Goal: Task Accomplishment & Management: Manage account settings

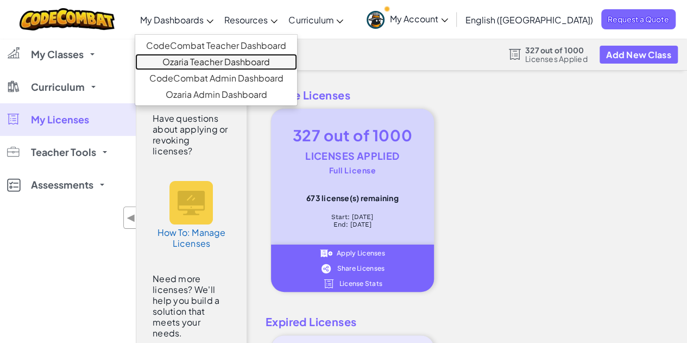
click at [229, 62] on link "Ozaria Teacher Dashboard" at bounding box center [216, 62] width 162 height 16
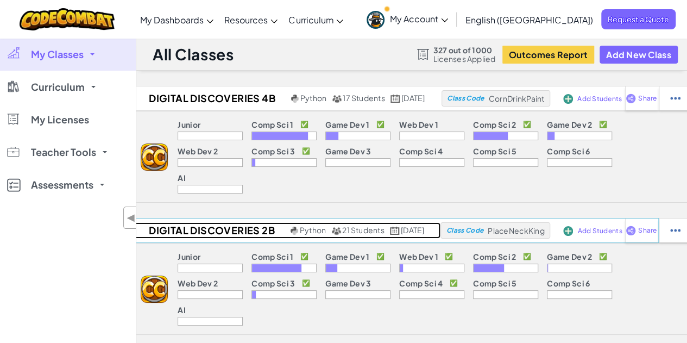
click at [217, 222] on h2 "Digital Discoveries 2B" at bounding box center [210, 230] width 155 height 16
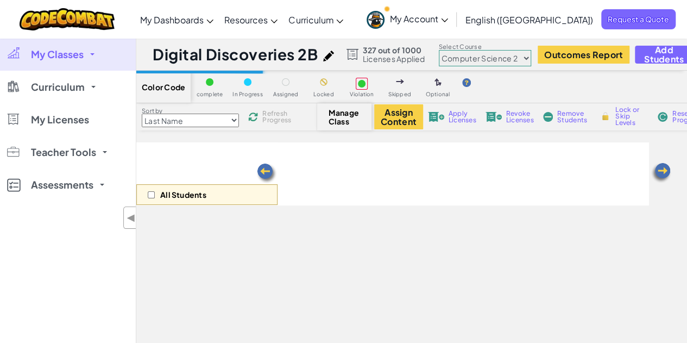
click at [513, 59] on select "Junior Introduction to Computer Science Game Development 1 Web Development 1 Co…" at bounding box center [485, 58] width 92 height 16
select select "57b621e7ad86a6efb5737e64"
click at [440, 50] on select "Junior Introduction to Computer Science Game Development 1 Web Development 1 Co…" at bounding box center [485, 58] width 92 height 16
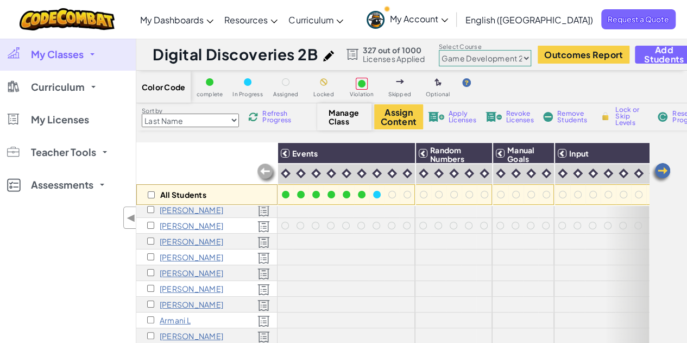
scroll to position [98, 0]
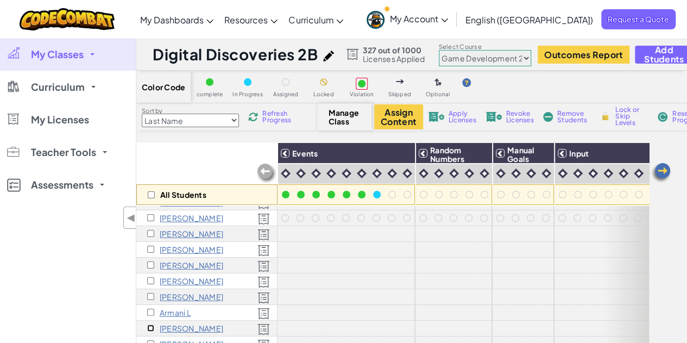
click at [151, 324] on input "checkbox" at bounding box center [150, 327] width 7 height 7
checkbox input "true"
click at [396, 110] on button "Assign Content" at bounding box center [398, 116] width 49 height 25
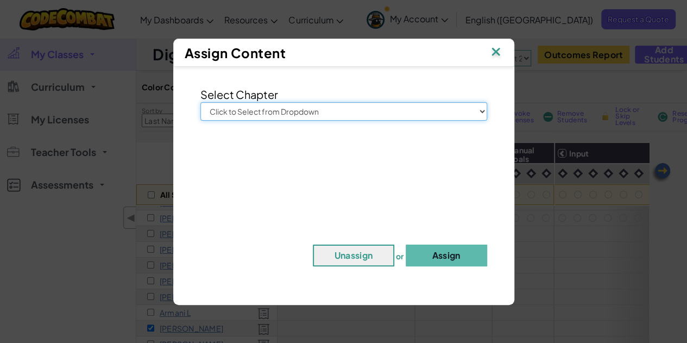
click at [396, 110] on select "Click to Select from Dropdown Junior Introduction to Computer Science Game Deve…" at bounding box center [343, 111] width 287 height 18
select select "Game Development 2"
click at [200, 102] on select "Click to Select from Dropdown Junior Introduction to Computer Science Game Deve…" at bounding box center [343, 111] width 287 height 18
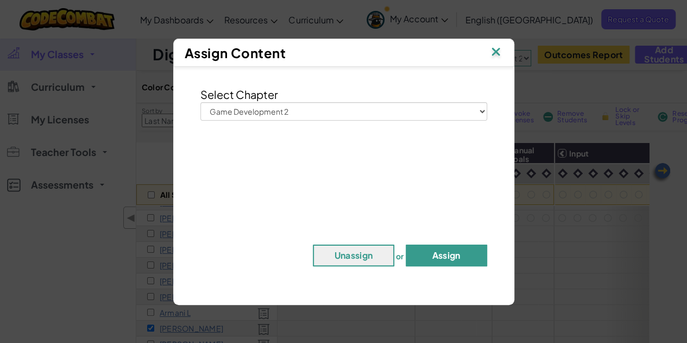
click at [446, 254] on button "Assign" at bounding box center [446, 255] width 81 height 22
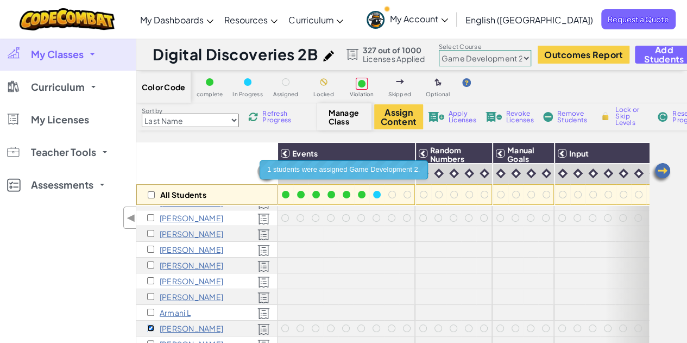
click at [150, 324] on input "checkbox" at bounding box center [150, 327] width 7 height 7
checkbox input "false"
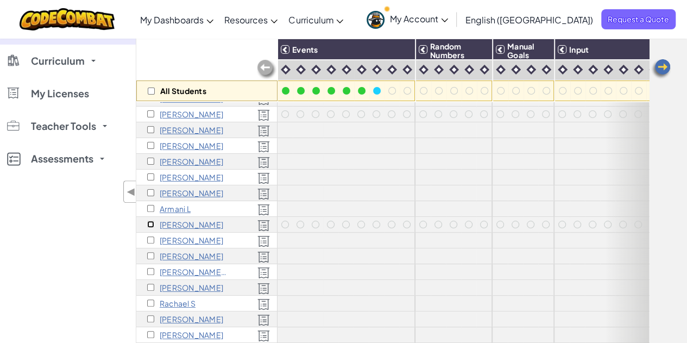
scroll to position [105, 0]
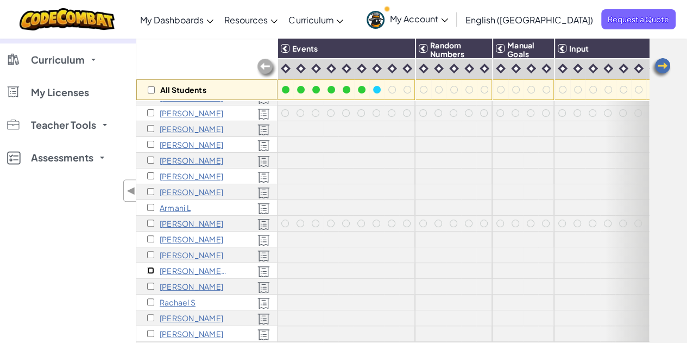
click at [151, 267] on input "checkbox" at bounding box center [150, 270] width 7 height 7
checkbox input "true"
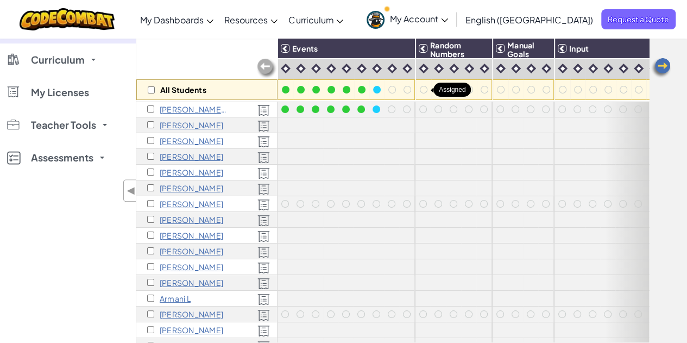
scroll to position [0, 0]
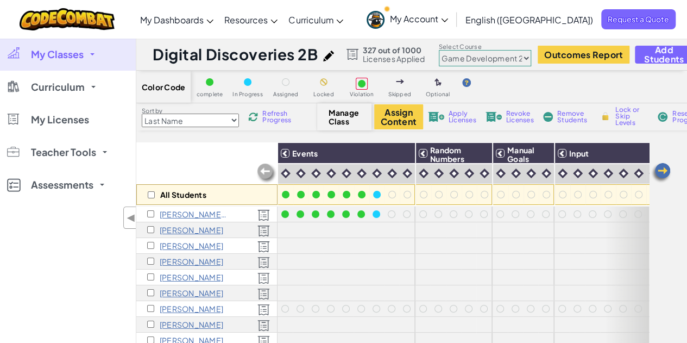
click at [477, 56] on select "Junior Introduction to Computer Science Game Development 1 Web Development 1 Co…" at bounding box center [485, 58] width 92 height 16
select select "5789587aad86a6efb573701e"
click at [440, 50] on select "Junior Introduction to Computer Science Game Development 1 Web Development 1 Co…" at bounding box center [485, 58] width 92 height 16
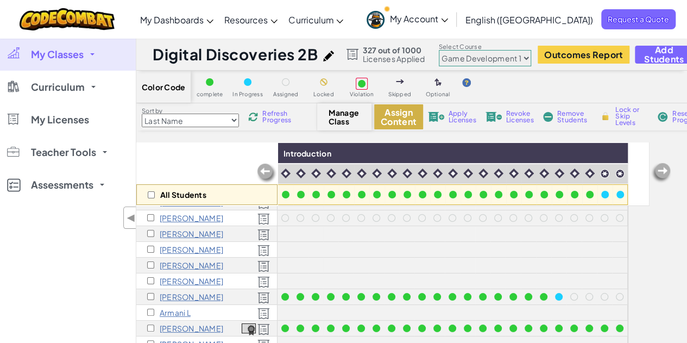
click at [407, 123] on button "Assign Content" at bounding box center [398, 116] width 49 height 25
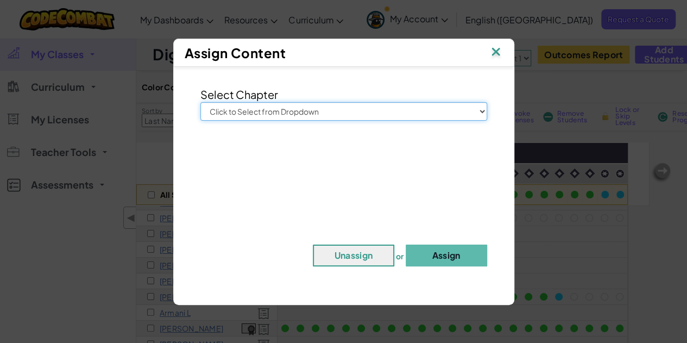
click at [369, 105] on select "Click to Select from Dropdown Junior Introduction to Computer Science Game Deve…" at bounding box center [343, 111] width 287 height 18
select select "Game Development 1"
click at [200, 102] on select "Click to Select from Dropdown Junior Introduction to Computer Science Game Deve…" at bounding box center [343, 111] width 287 height 18
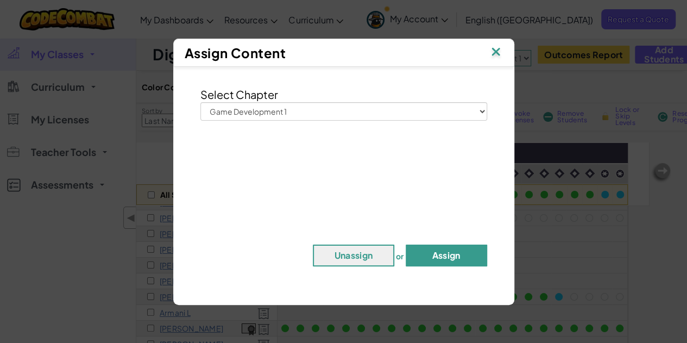
click at [441, 262] on button "Assign" at bounding box center [446, 255] width 81 height 22
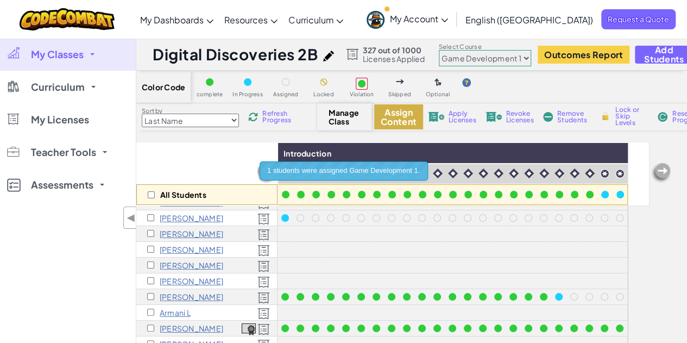
click at [397, 121] on button "Assign Content" at bounding box center [398, 116] width 49 height 25
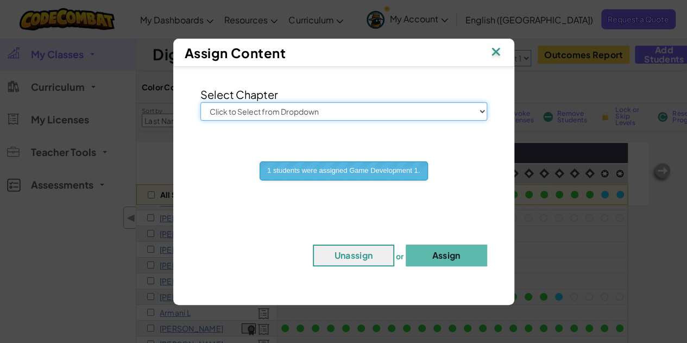
click at [396, 117] on select "Click to Select from Dropdown Junior Introduction to Computer Science Game Deve…" at bounding box center [343, 111] width 287 height 18
select select "Game Development 2"
click at [200, 102] on select "Click to Select from Dropdown Junior Introduction to Computer Science Game Deve…" at bounding box center [343, 111] width 287 height 18
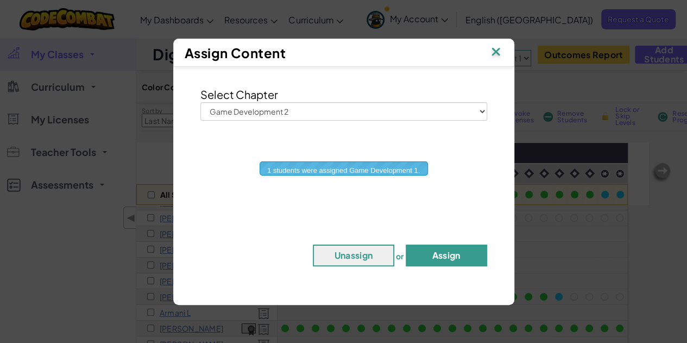
click at [437, 256] on button "Assign" at bounding box center [446, 255] width 81 height 22
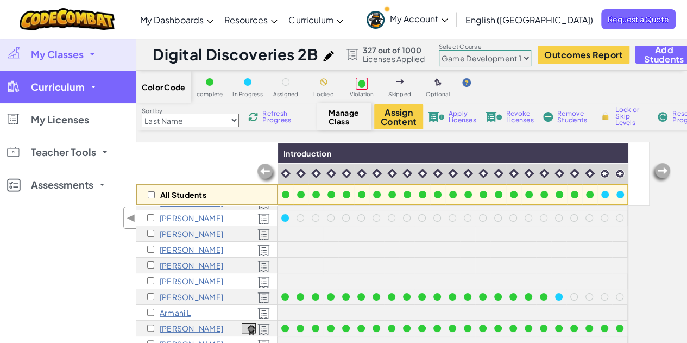
click at [48, 92] on span "Curriculum" at bounding box center [58, 87] width 54 height 10
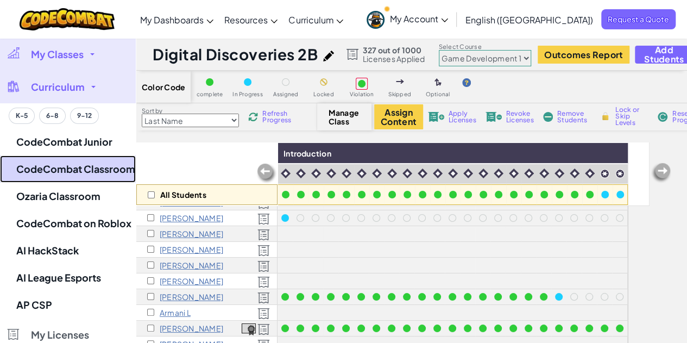
click at [93, 167] on link "CodeCombat Classroom" at bounding box center [68, 168] width 136 height 27
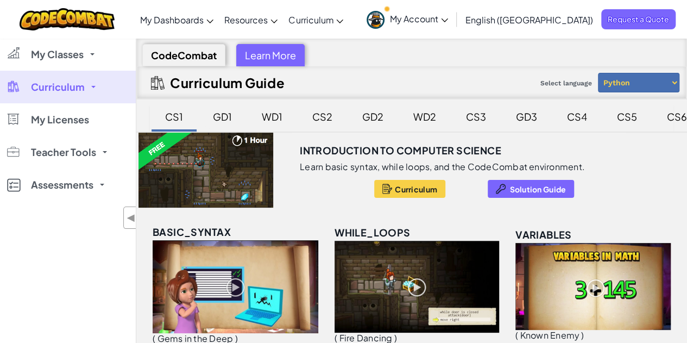
click at [228, 116] on div "GD1" at bounding box center [222, 117] width 41 height 26
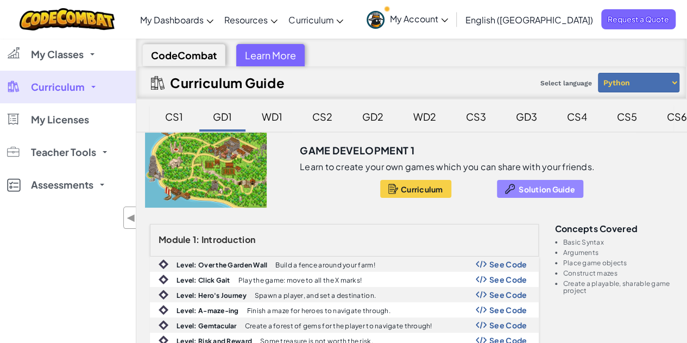
click at [525, 185] on span "Solution Guide" at bounding box center [547, 189] width 56 height 9
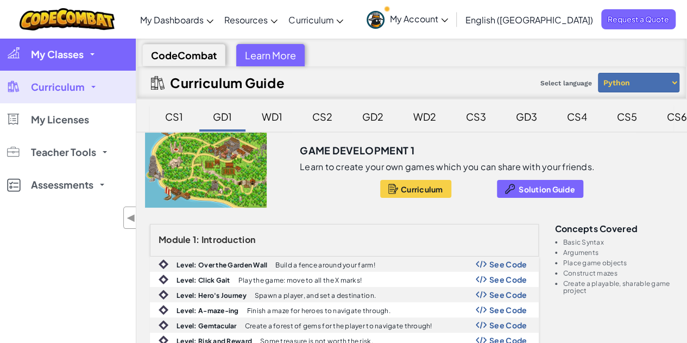
click at [74, 54] on span "My Classes" at bounding box center [57, 54] width 53 height 10
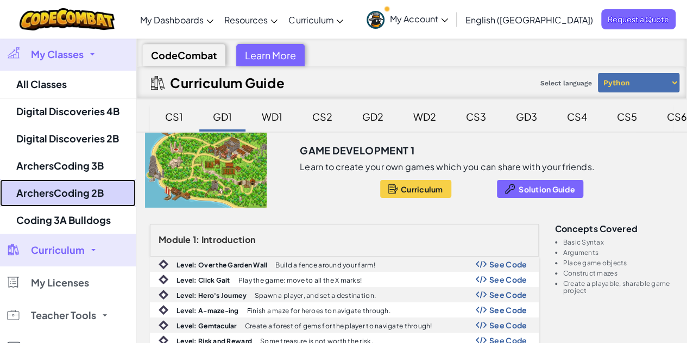
click at [86, 190] on link "ArchersCoding 2B" at bounding box center [68, 192] width 136 height 27
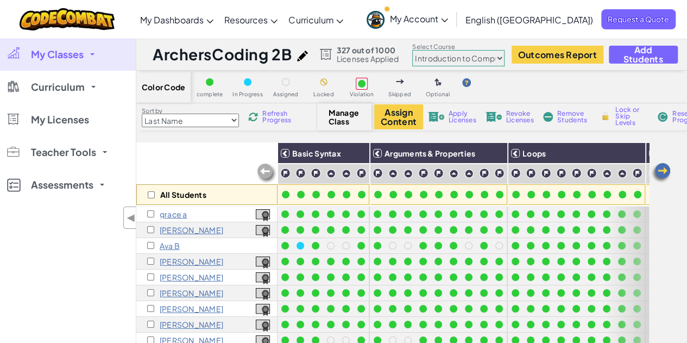
click at [81, 64] on link "My Classes" at bounding box center [68, 54] width 136 height 33
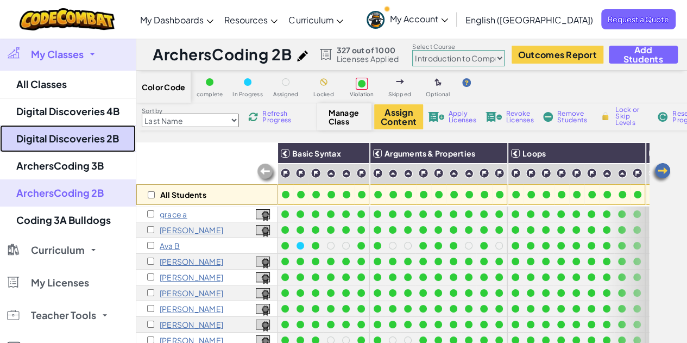
click at [81, 131] on link "Digital Discoveries 2B" at bounding box center [68, 138] width 136 height 27
select select "5789587aad86a6efb573701e"
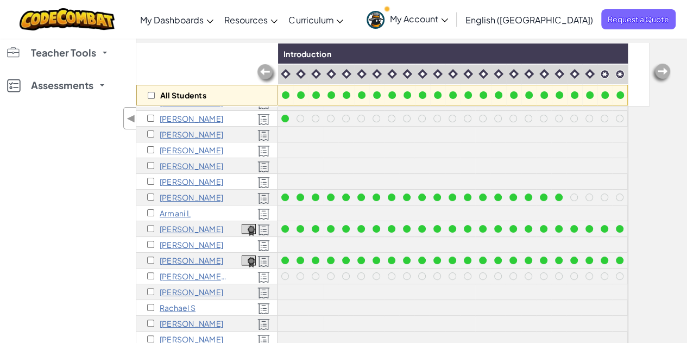
scroll to position [100, 0]
click at [148, 256] on input "checkbox" at bounding box center [150, 259] width 7 height 7
checkbox input "true"
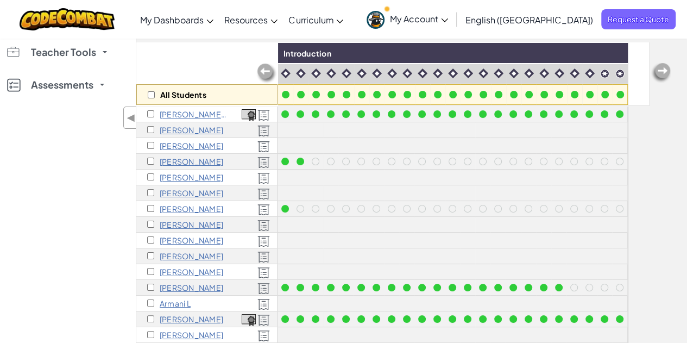
scroll to position [0, 0]
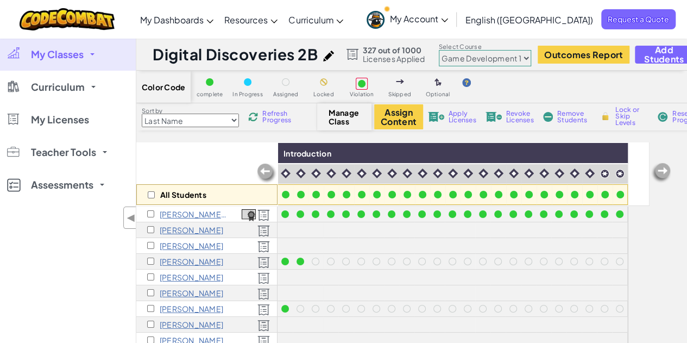
click at [506, 58] on select "Junior Introduction to Computer Science Game Development 1 Web Development 1 Co…" at bounding box center [485, 58] width 92 height 16
select select "57b621e7ad86a6efb5737e64"
click at [440, 50] on select "Junior Introduction to Computer Science Game Development 1 Web Development 1 Co…" at bounding box center [485, 58] width 92 height 16
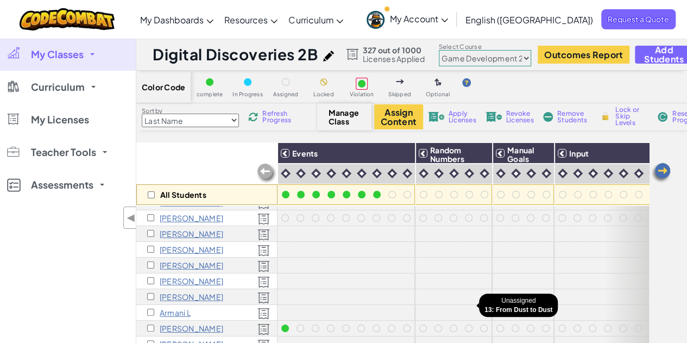
scroll to position [33, 0]
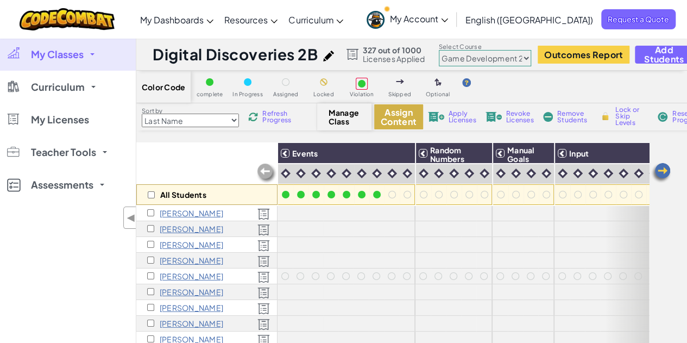
click at [396, 114] on button "Assign Content" at bounding box center [398, 116] width 49 height 25
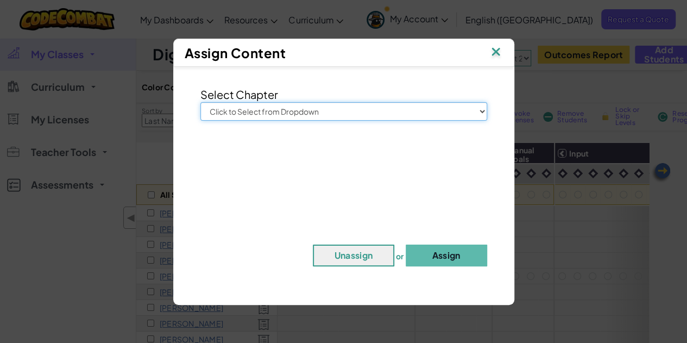
click at [393, 116] on select "Click to Select from Dropdown Junior Introduction to Computer Science Game Deve…" at bounding box center [343, 111] width 287 height 18
select select "Game Development 2"
click at [200, 102] on select "Click to Select from Dropdown Junior Introduction to Computer Science Game Deve…" at bounding box center [343, 111] width 287 height 18
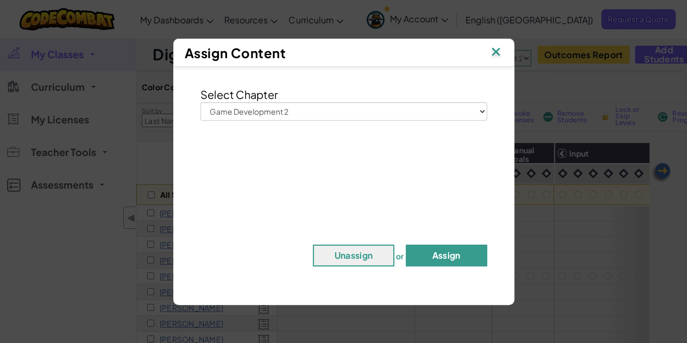
click at [425, 256] on button "Assign" at bounding box center [446, 255] width 81 height 22
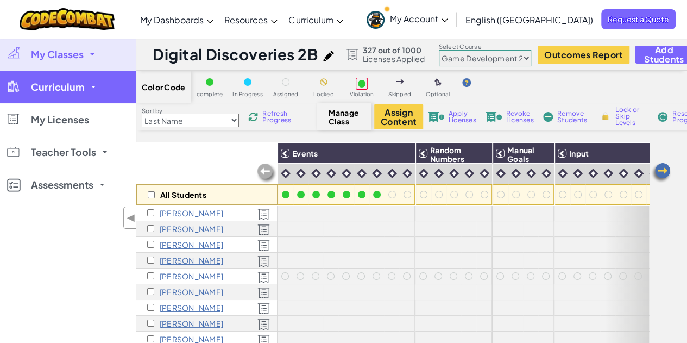
click at [75, 86] on span "Curriculum" at bounding box center [58, 87] width 54 height 10
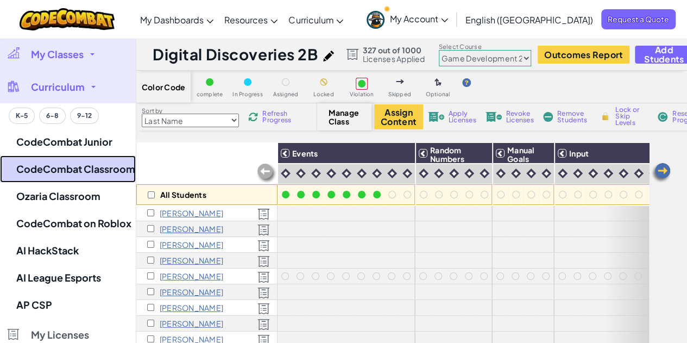
click at [78, 165] on link "CodeCombat Classroom" at bounding box center [68, 168] width 136 height 27
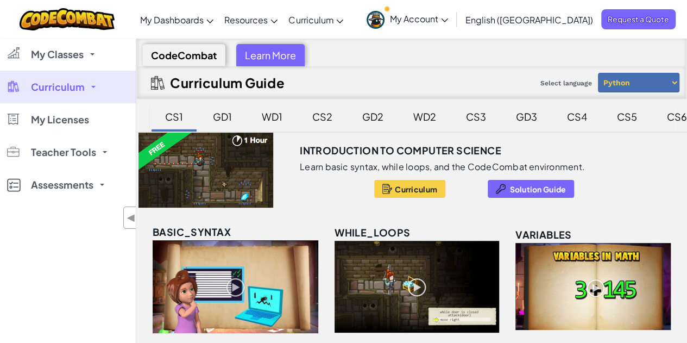
click at [326, 111] on div "CS2" at bounding box center [322, 117] width 42 height 26
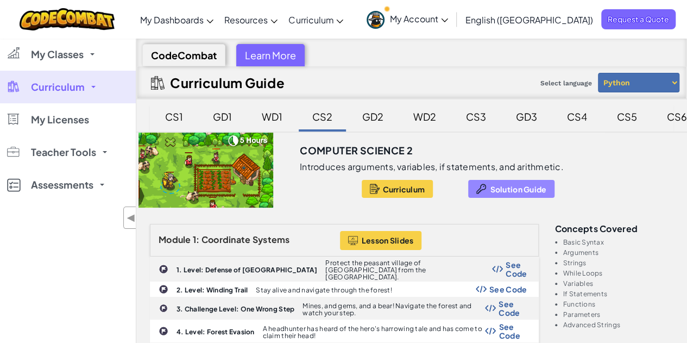
click at [519, 190] on span "Solution Guide" at bounding box center [518, 189] width 56 height 9
